Goal: Information Seeking & Learning: Learn about a topic

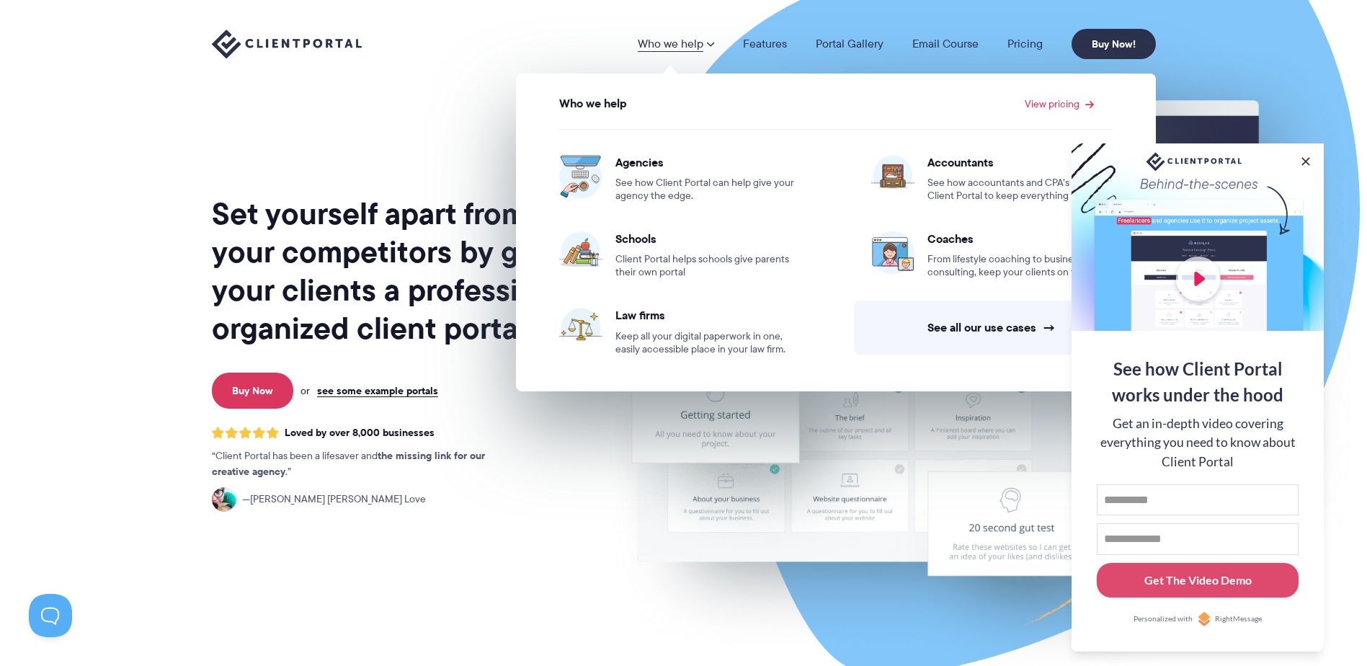
click at [858, 99] on div "Who we help View pricing" at bounding box center [835, 113] width 553 height 32
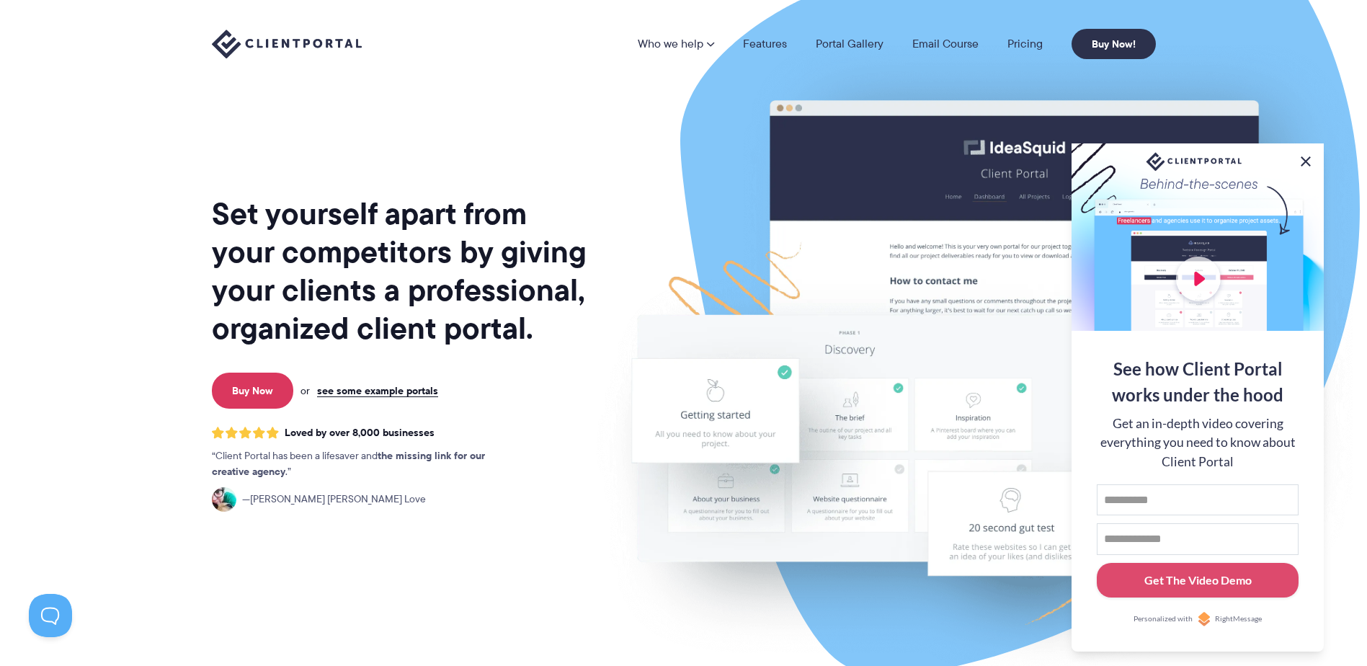
click at [1306, 159] on button at bounding box center [1305, 161] width 17 height 17
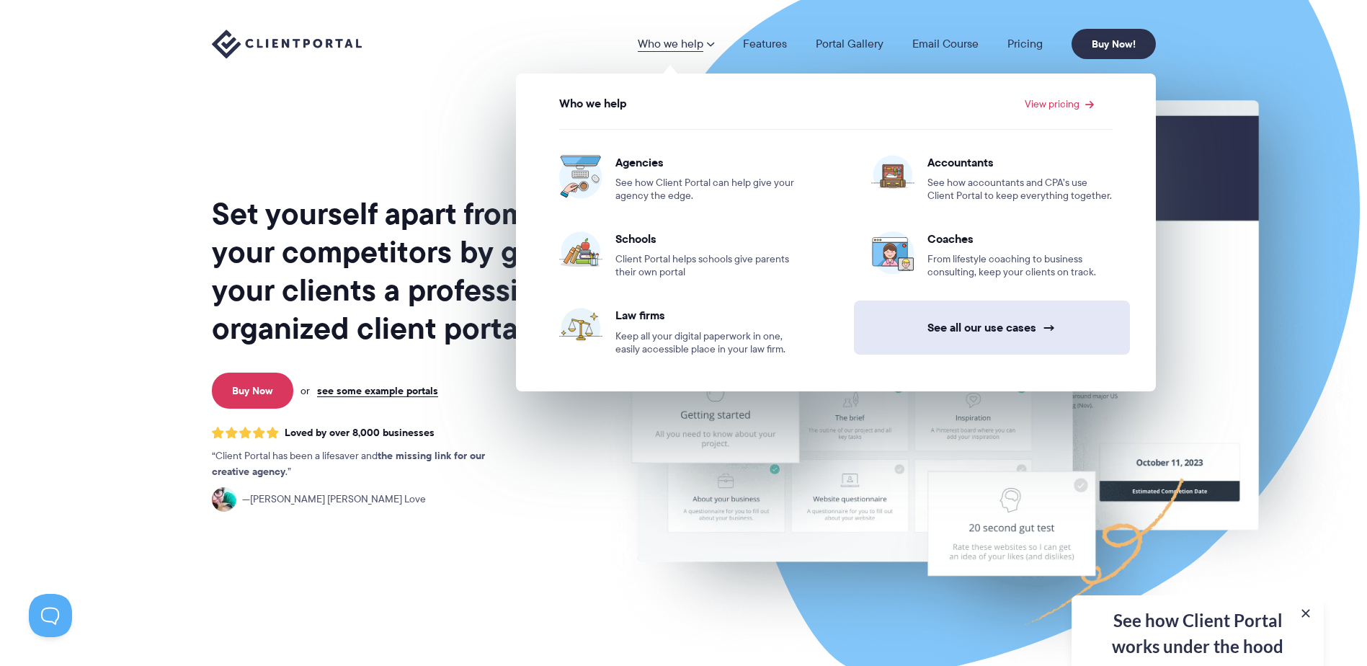
click at [1004, 338] on link "See all our use cases →" at bounding box center [992, 327] width 276 height 54
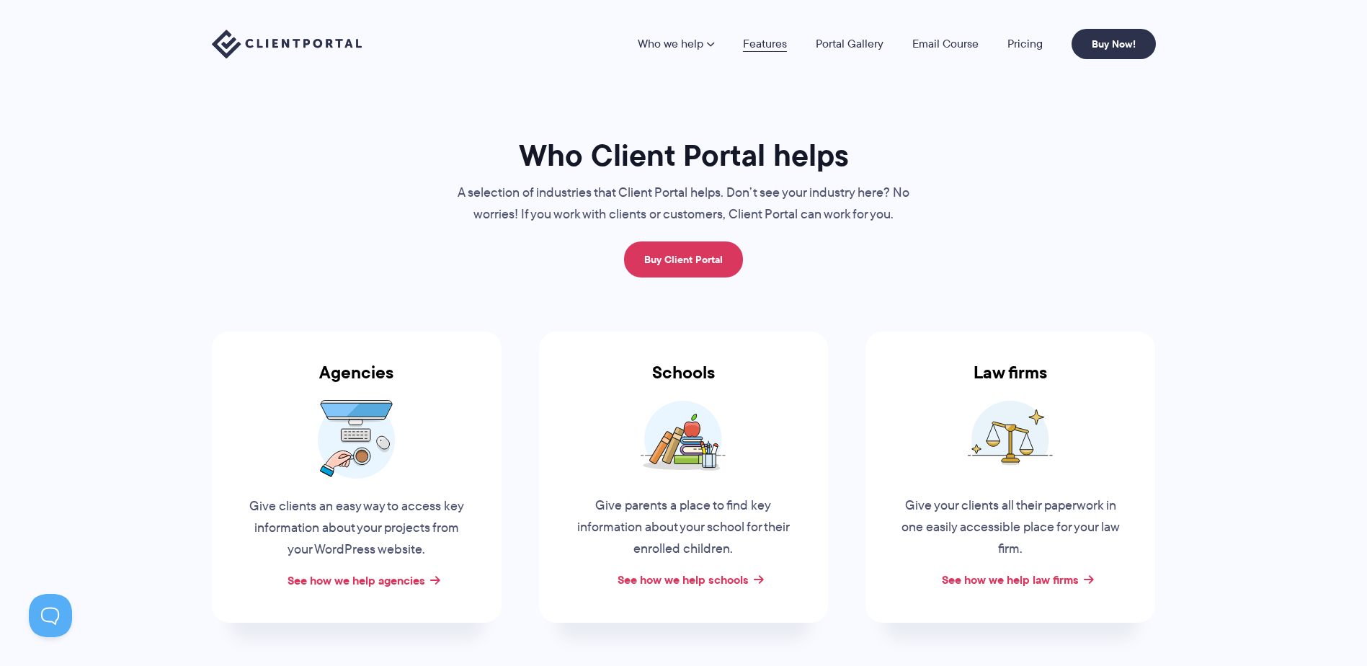
click at [762, 39] on link "Features" at bounding box center [765, 44] width 44 height 12
